Goal: Information Seeking & Learning: Find specific fact

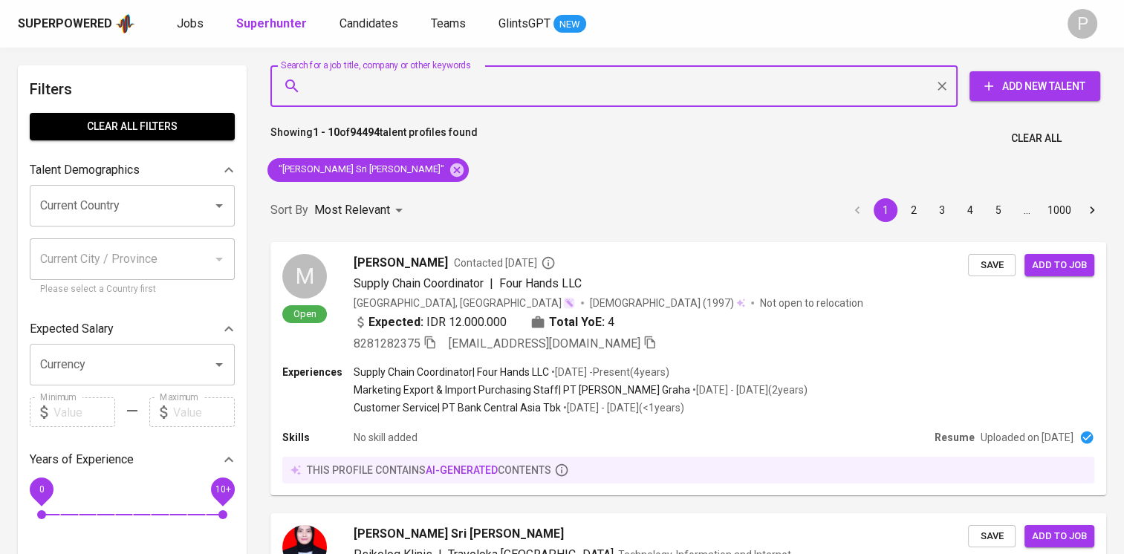
click at [485, 91] on input "Search for a job title, company or other keywords" at bounding box center [618, 86] width 622 height 28
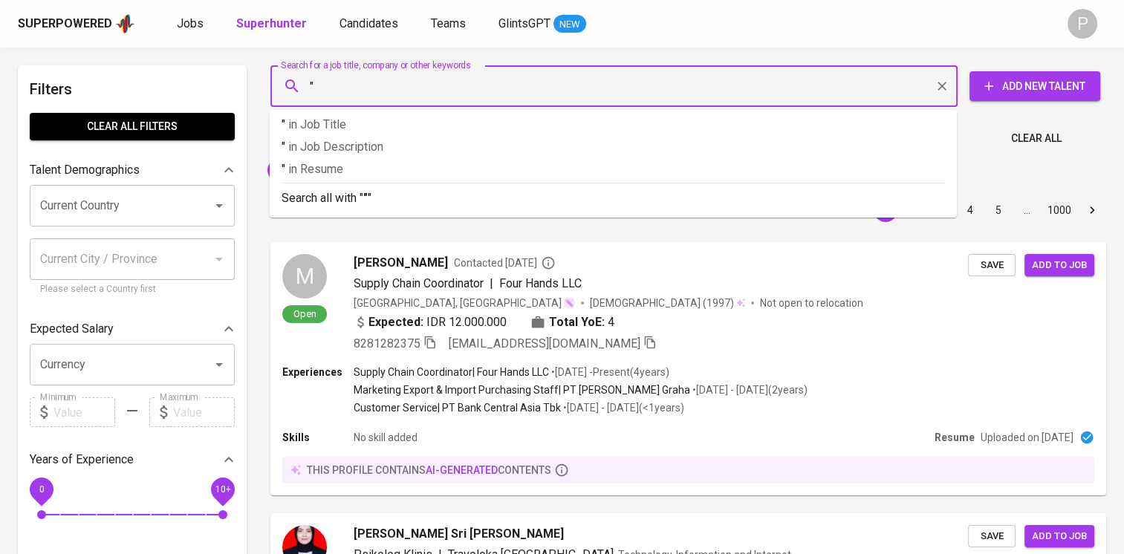
paste input "Septia Dita A"
type input ""Septia Dita A""
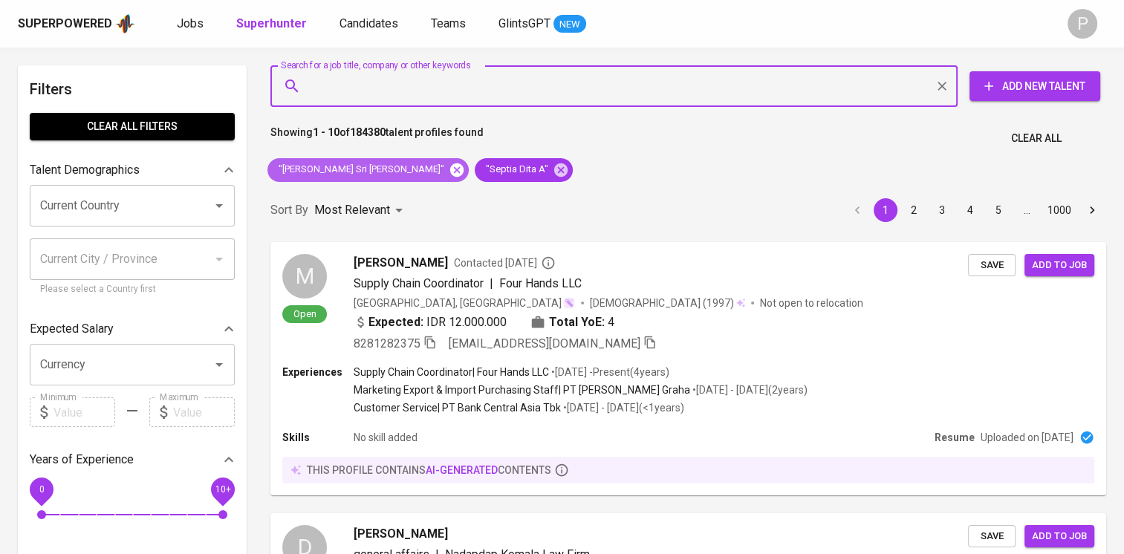
click at [449, 168] on icon at bounding box center [457, 170] width 16 height 16
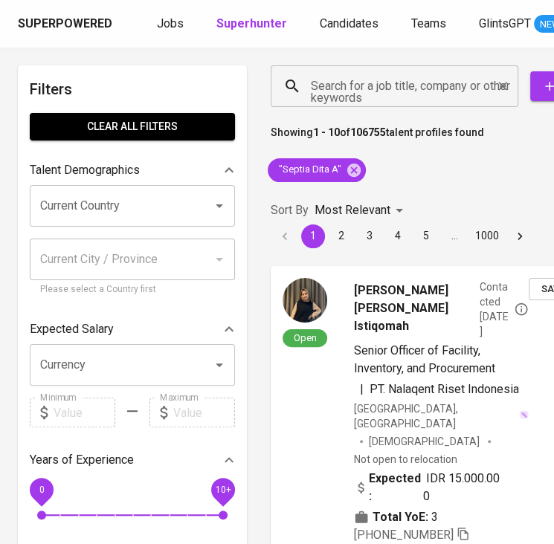
click at [347, 94] on input "Search for a job title, company or other keywords" at bounding box center [398, 86] width 182 height 28
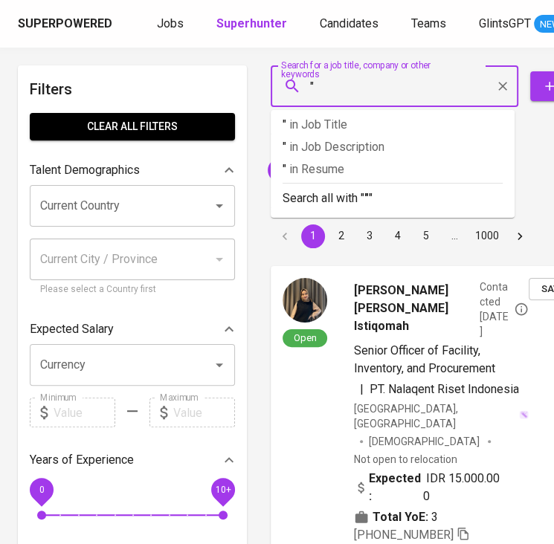
paste input "[PERSON_NAME]"
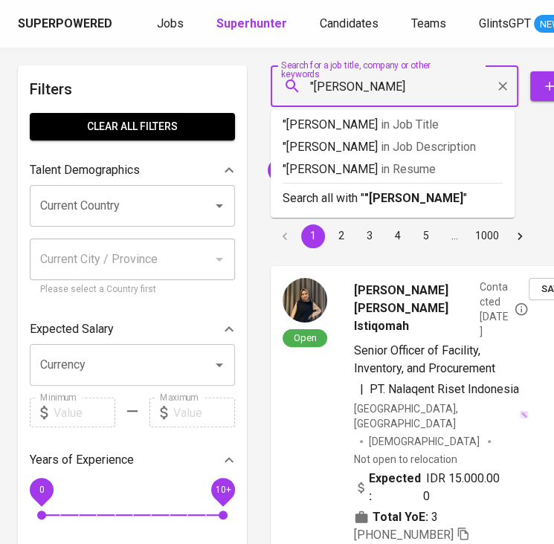
type input ""[PERSON_NAME]""
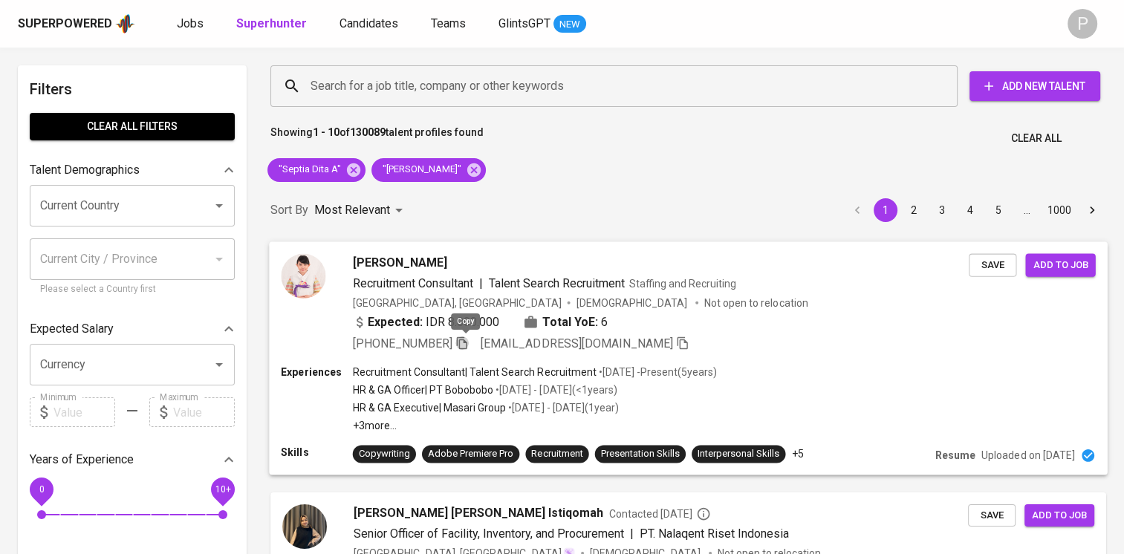
click at [461, 343] on icon "button" at bounding box center [462, 342] width 13 height 13
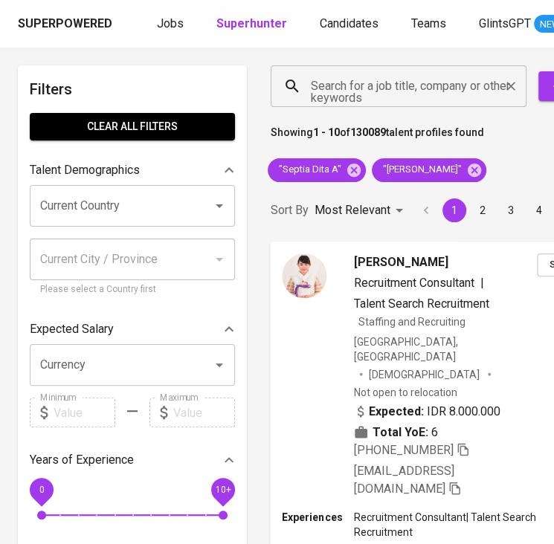
click at [334, 76] on input "Search for a job title, company or other keywords" at bounding box center [402, 86] width 190 height 28
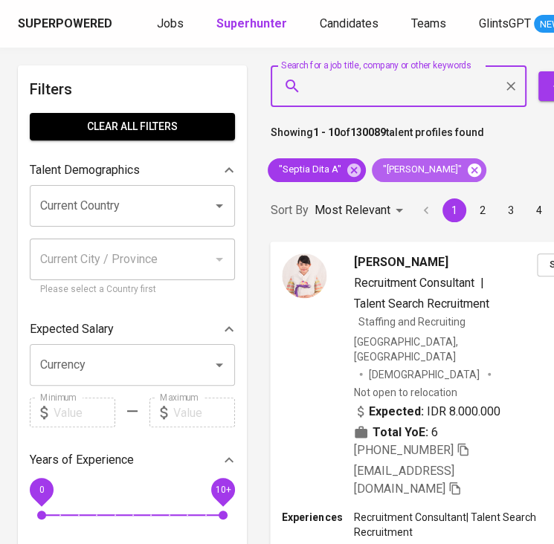
click at [466, 166] on icon at bounding box center [474, 170] width 16 height 16
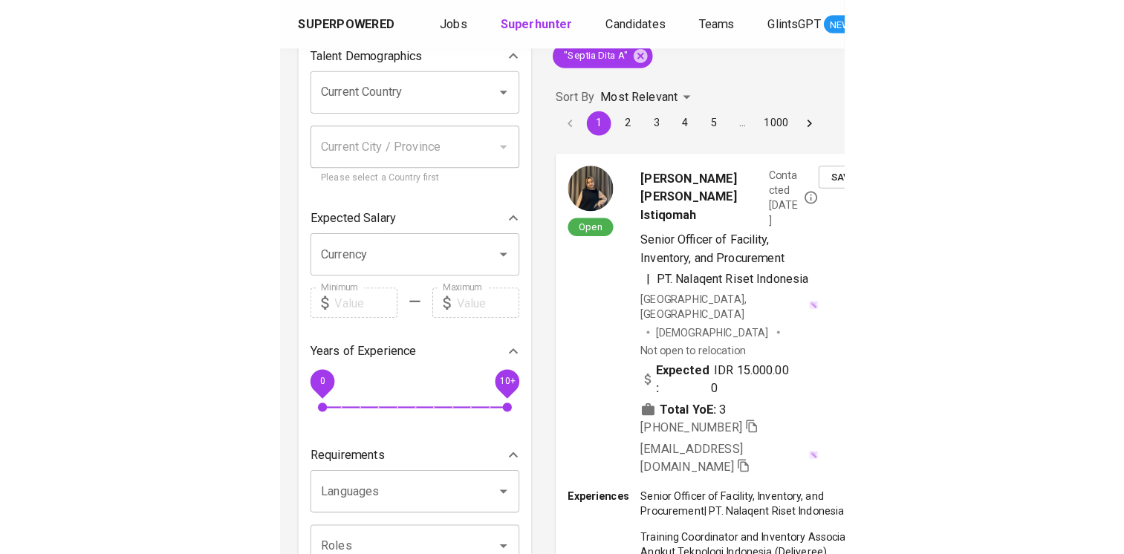
scroll to position [109, 0]
